Goal: Check status: Check status

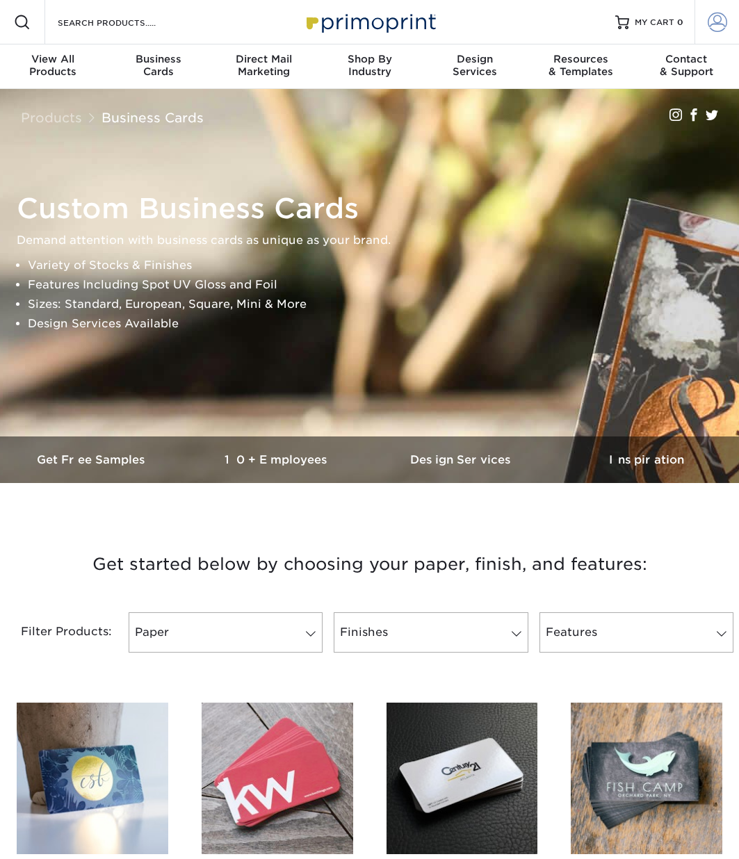
click at [723, 25] on span at bounding box center [716, 22] width 19 height 19
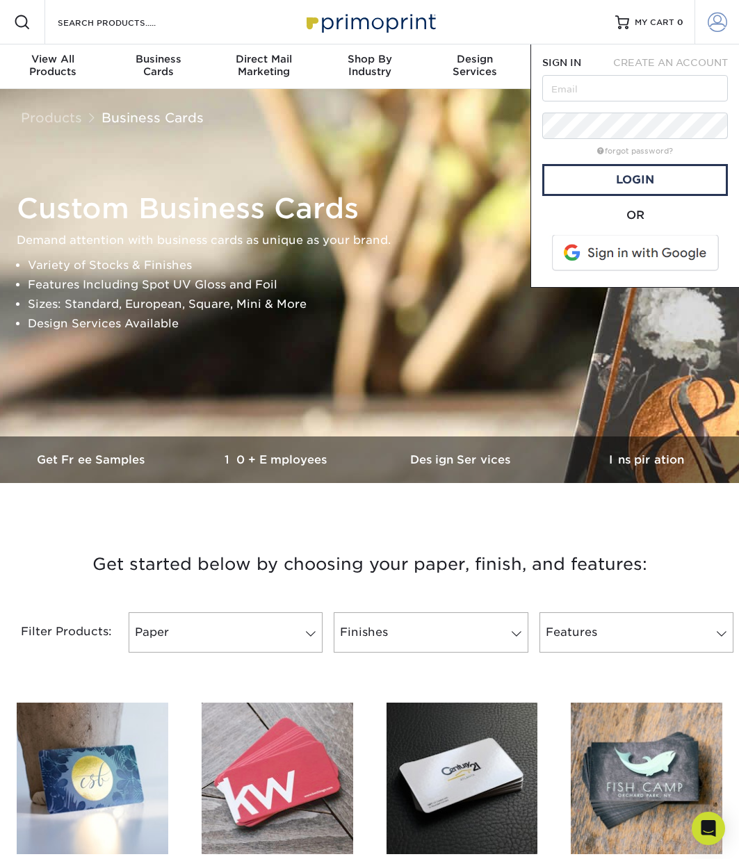
click at [722, 24] on span at bounding box center [716, 22] width 19 height 19
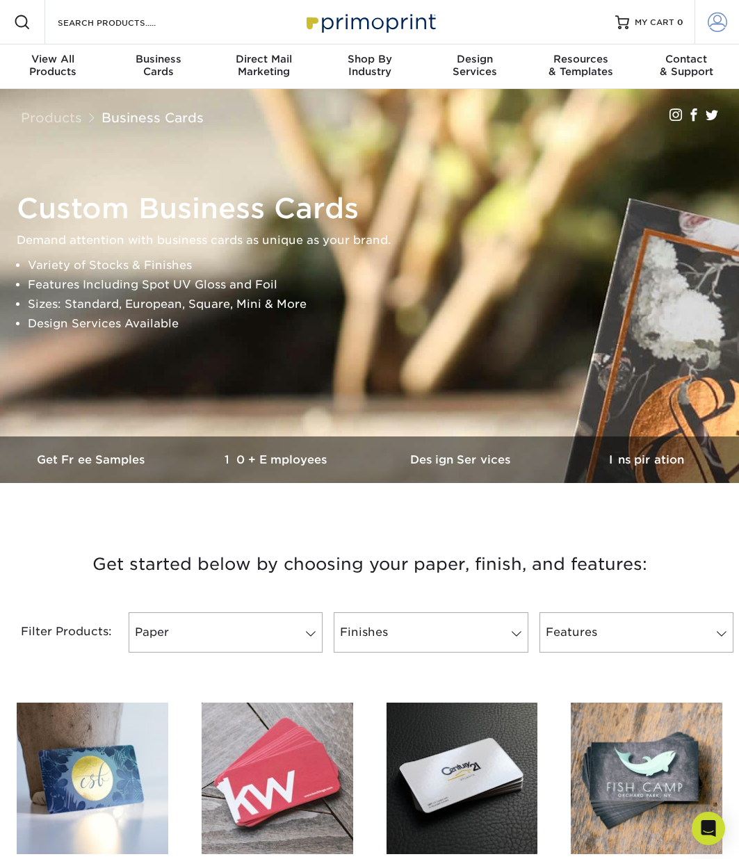
click at [722, 24] on span at bounding box center [716, 22] width 19 height 19
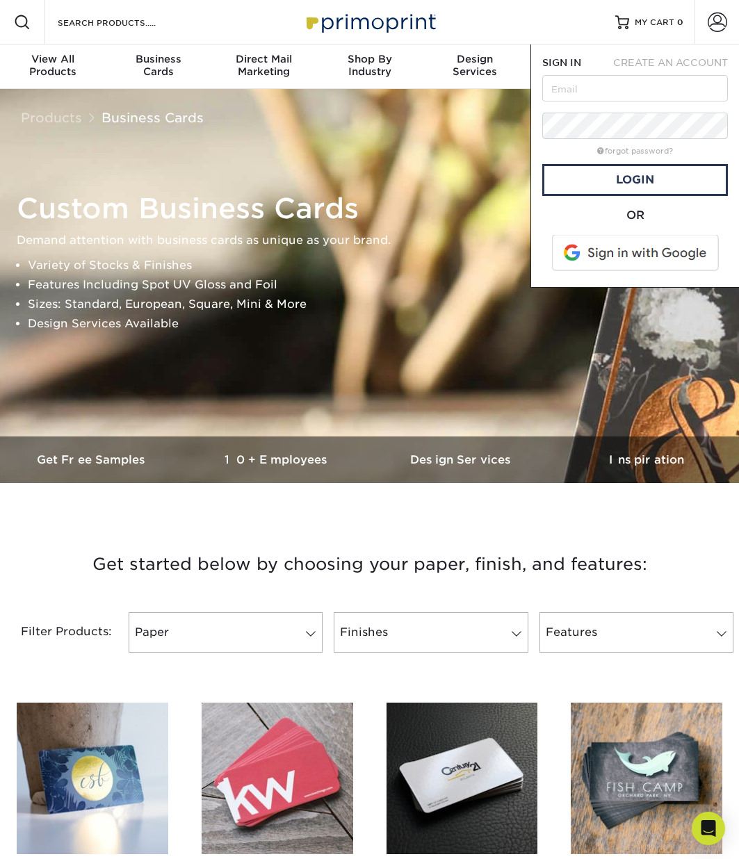
click at [647, 239] on span at bounding box center [636, 253] width 177 height 36
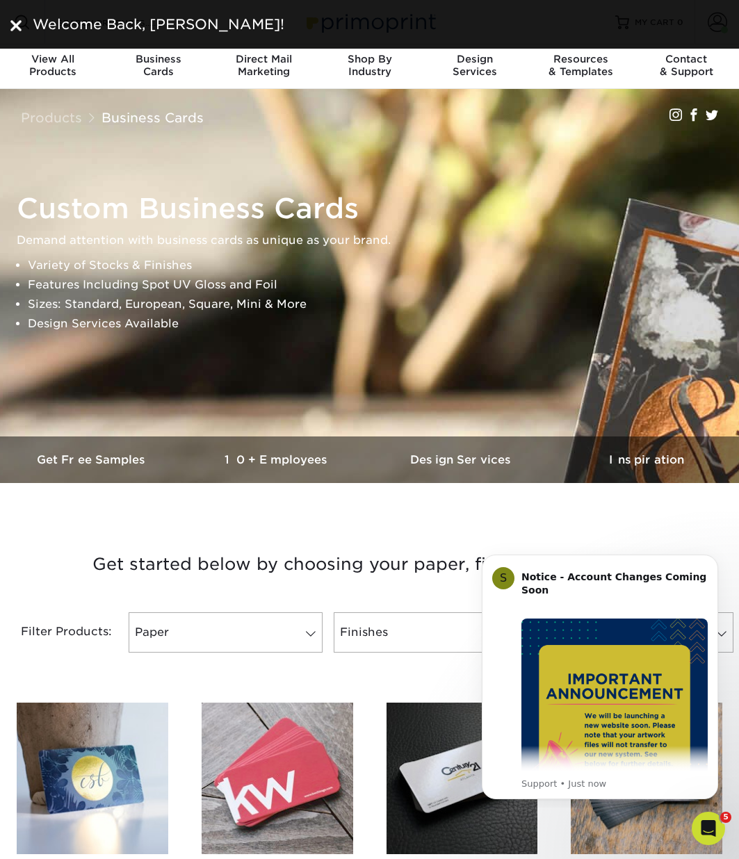
click at [714, 22] on div "Welcome Back, [PERSON_NAME]!" at bounding box center [377, 24] width 701 height 21
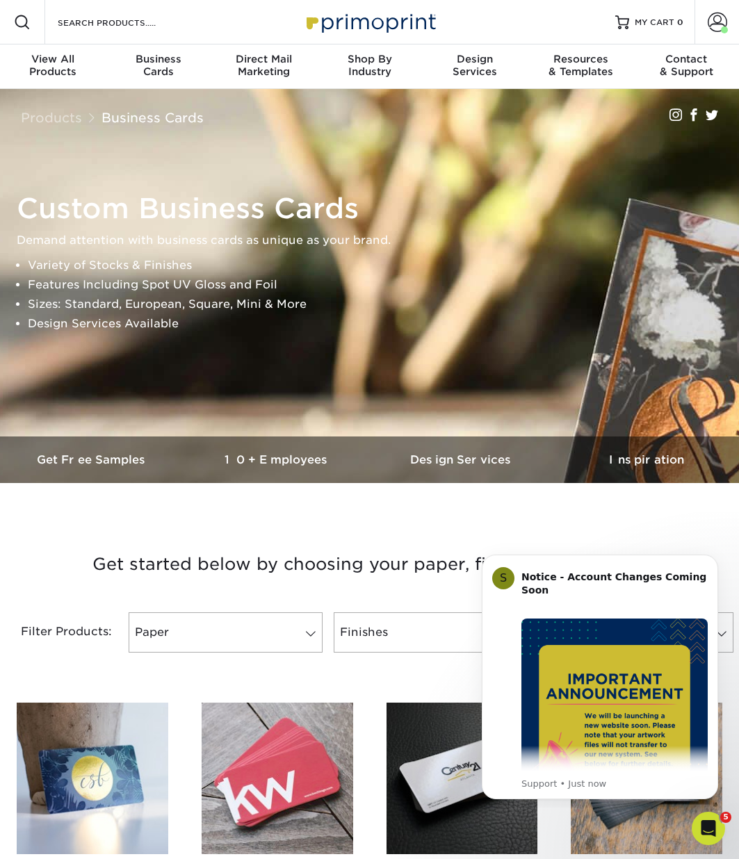
click at [714, 22] on span at bounding box center [716, 22] width 19 height 19
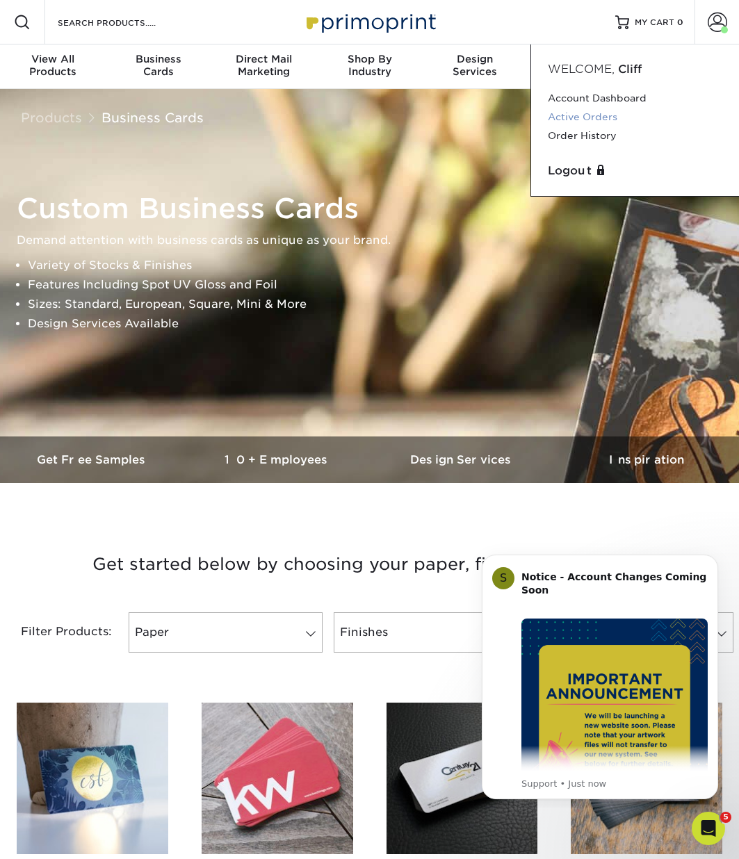
click at [590, 113] on link "Active Orders" at bounding box center [635, 117] width 174 height 19
